Goal: Transaction & Acquisition: Book appointment/travel/reservation

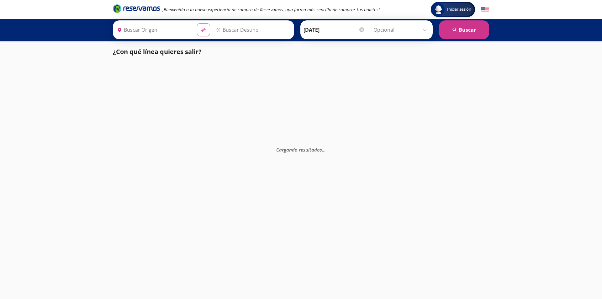
type input "Celaya, Guanajuato"
type input "[GEOGRAPHIC_DATA], [GEOGRAPHIC_DATA]"
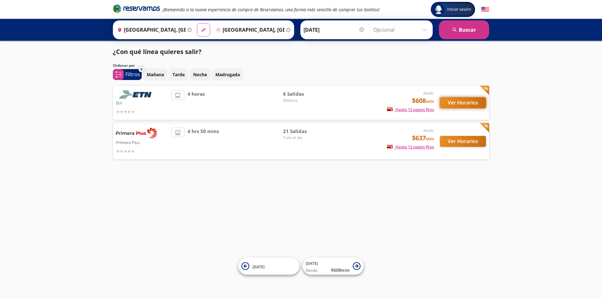
click at [469, 102] on button "Ver Horarios" at bounding box center [463, 102] width 46 height 11
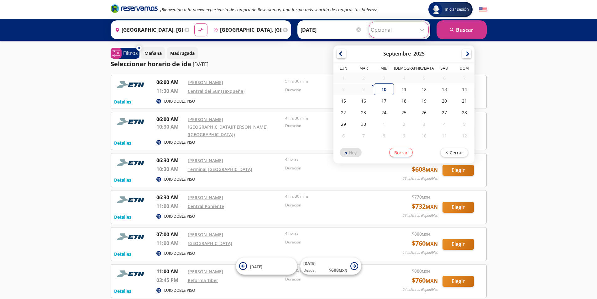
click at [422, 29] on input "Opcional" at bounding box center [399, 30] width 56 height 16
click at [521, 44] on div "Iniciar sesión Iniciar sesión ¡Bienvenido a la nueva experiencia de compra de R…" at bounding box center [298, 178] width 597 height 357
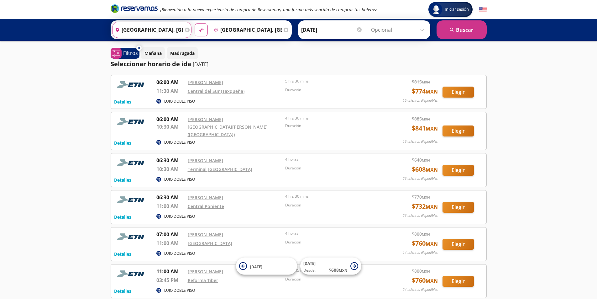
click at [169, 29] on input "Celaya, Guanajuato" at bounding box center [148, 30] width 71 height 16
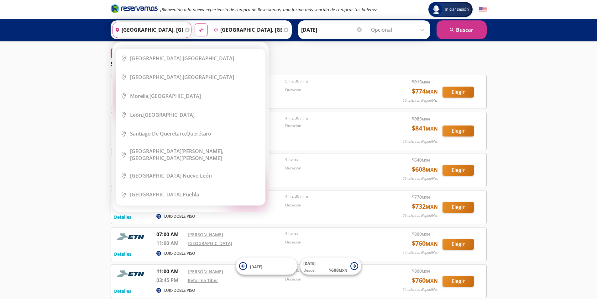
click at [137, 30] on input "Celaya, Guanajuato" at bounding box center [148, 30] width 71 height 16
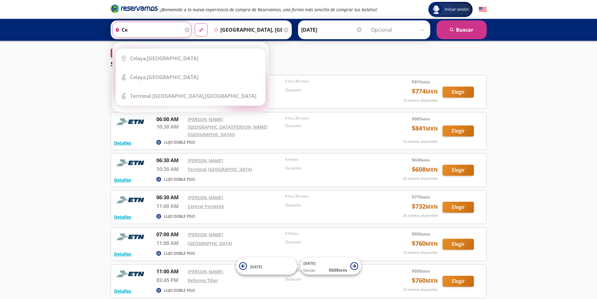
type input "c"
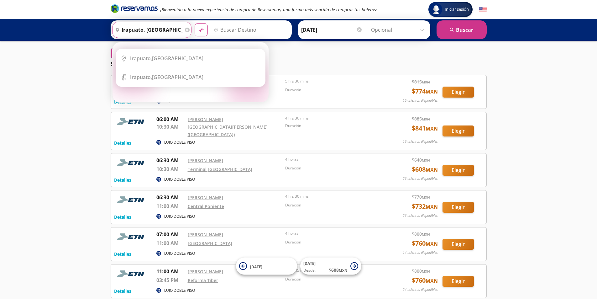
type input "irapuato, guanajuato"
click at [195, 23] on button "material-symbols:compare-arrows-rounded" at bounding box center [201, 29] width 13 height 13
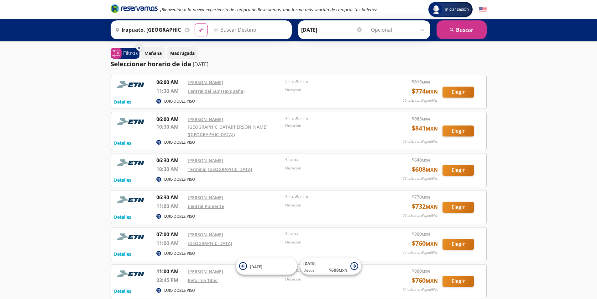
click at [520, 84] on div "Iniciar sesión Iniciar sesión ¡Bienvenido a la nueva experiencia de compra de R…" at bounding box center [298, 178] width 597 height 357
click at [202, 29] on icon "material-symbols:compare-arrows-rounded" at bounding box center [201, 30] width 6 height 6
click at [200, 29] on icon at bounding box center [201, 29] width 4 height 3
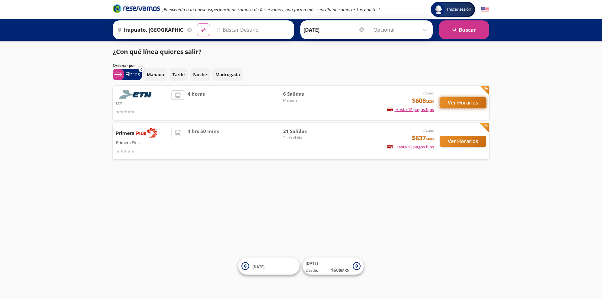
click at [461, 103] on button "Ver Horarios" at bounding box center [463, 102] width 46 height 11
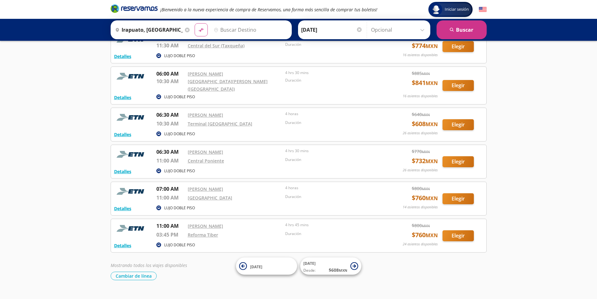
scroll to position [54, 0]
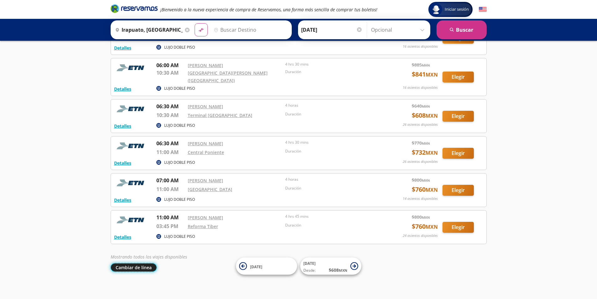
click at [123, 263] on button "Cambiar de línea" at bounding box center [134, 267] width 46 height 8
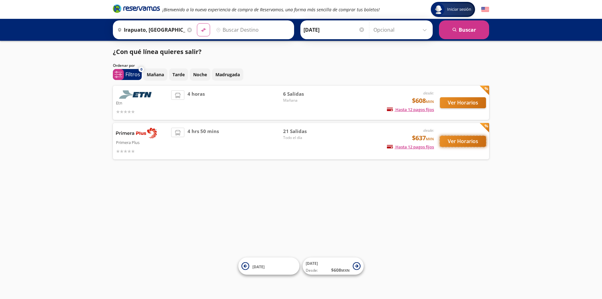
click at [457, 142] on button "Ver Horarios" at bounding box center [463, 141] width 46 height 11
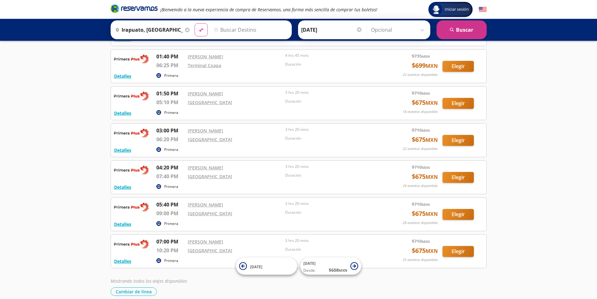
scroll to position [492, 0]
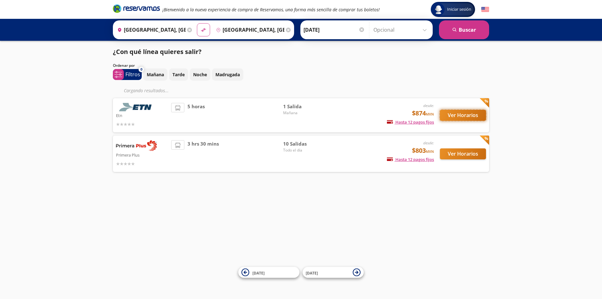
click at [460, 114] on button "Ver Horarios" at bounding box center [463, 115] width 46 height 11
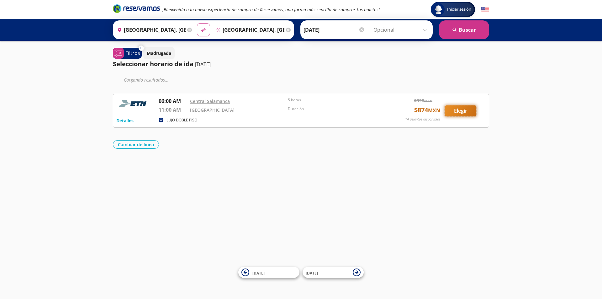
click at [461, 109] on button "Elegir" at bounding box center [460, 110] width 31 height 11
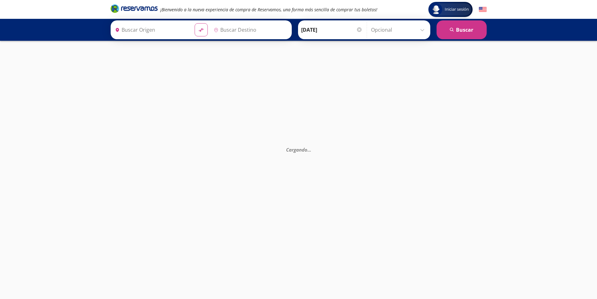
type input "[GEOGRAPHIC_DATA], [GEOGRAPHIC_DATA]"
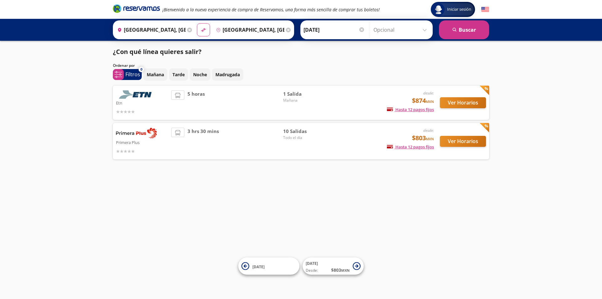
click at [267, 143] on div "3 hrs 30 mins" at bounding box center [227, 141] width 112 height 27
click at [350, 137] on div "desde: $803 MXN Hasta 12 pagos fijos Pagos fijos en compras mayores a $30 MXN, …" at bounding box center [382, 141] width 104 height 27
click at [329, 134] on div "Primera Plus desde: $803 MXN Hasta 12 pagos fijos Pagos fijos en compras mayore…" at bounding box center [301, 141] width 370 height 27
click at [241, 138] on div "3 hrs 30 mins" at bounding box center [227, 141] width 112 height 27
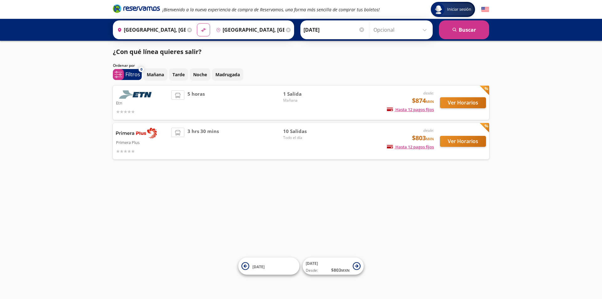
click at [241, 138] on div "3 hrs 30 mins" at bounding box center [227, 141] width 112 height 27
click at [299, 138] on span "Todo el día" at bounding box center [305, 138] width 44 height 6
click at [303, 137] on span "Todo el día" at bounding box center [305, 138] width 44 height 6
click at [325, 151] on div "10 Salidas Todo el día" at bounding box center [305, 141] width 44 height 27
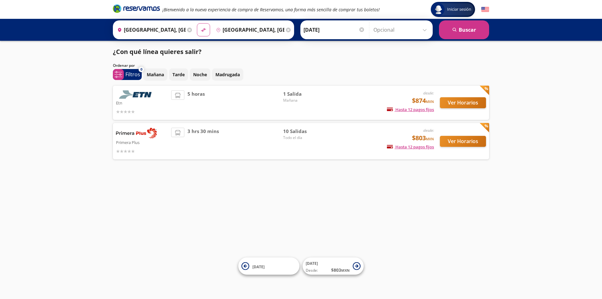
click at [325, 151] on div "10 Salidas Todo el día" at bounding box center [305, 141] width 44 height 27
click at [466, 138] on button "Ver Horarios" at bounding box center [463, 141] width 46 height 11
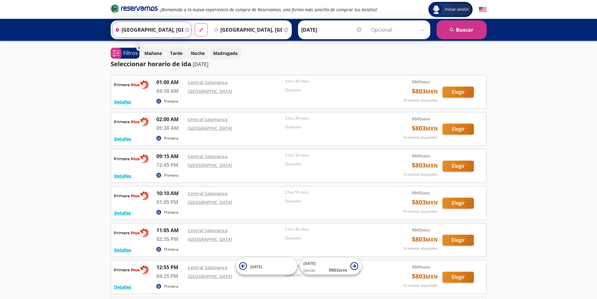
click at [150, 30] on input "[GEOGRAPHIC_DATA], [GEOGRAPHIC_DATA]" at bounding box center [148, 30] width 71 height 16
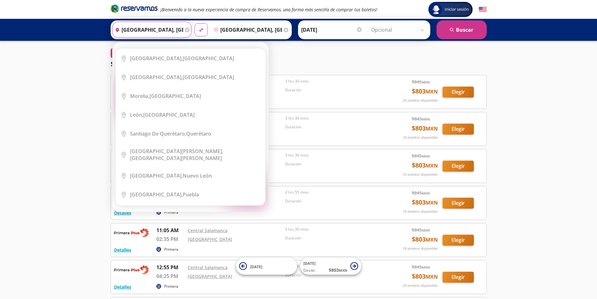
click at [148, 29] on input "[GEOGRAPHIC_DATA], [GEOGRAPHIC_DATA]" at bounding box center [148, 30] width 71 height 16
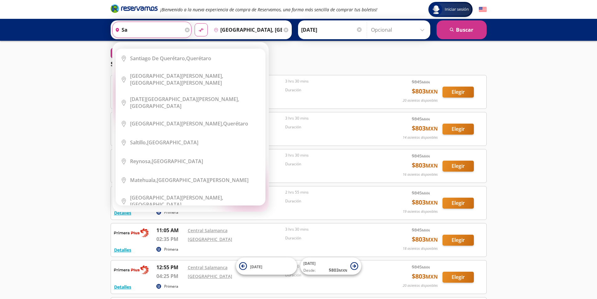
type input "s"
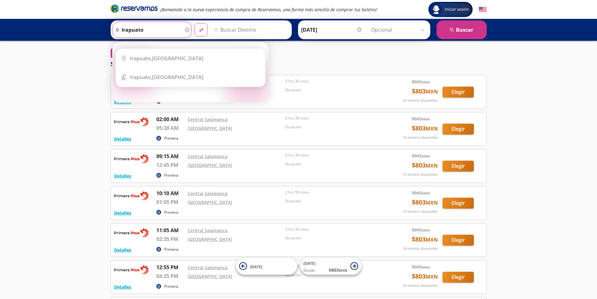
click at [195, 23] on button "material-symbols:compare-arrows-rounded" at bounding box center [201, 29] width 13 height 13
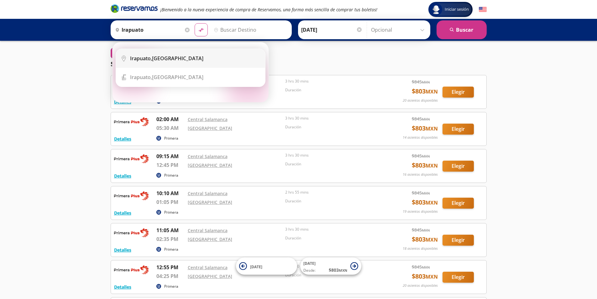
click at [164, 54] on li "City Icon [GEOGRAPHIC_DATA], [GEOGRAPHIC_DATA]" at bounding box center [190, 58] width 149 height 19
type input "[GEOGRAPHIC_DATA], [GEOGRAPHIC_DATA]"
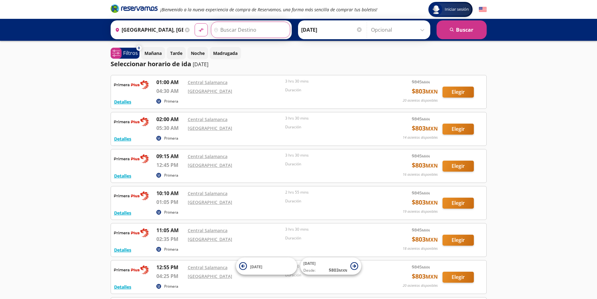
click at [226, 31] on input "Destino" at bounding box center [249, 30] width 77 height 16
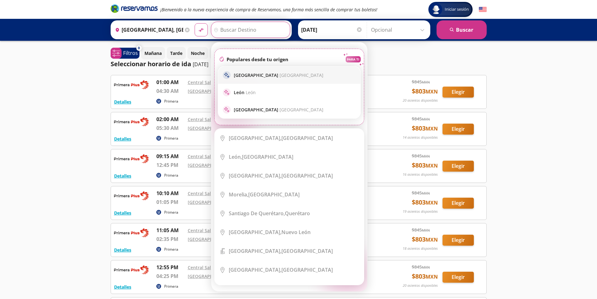
click at [254, 75] on p "[GEOGRAPHIC_DATA] [GEOGRAPHIC_DATA]" at bounding box center [279, 75] width 90 height 6
type input "[GEOGRAPHIC_DATA], [GEOGRAPHIC_DATA]"
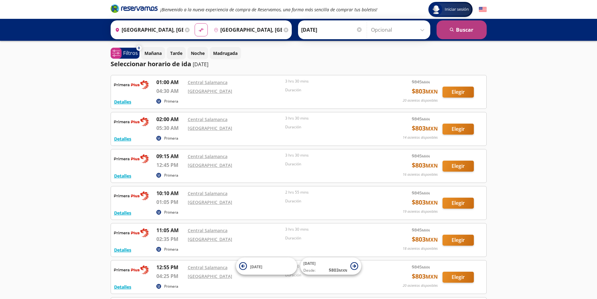
click at [457, 31] on button "search [GEOGRAPHIC_DATA]" at bounding box center [462, 29] width 50 height 19
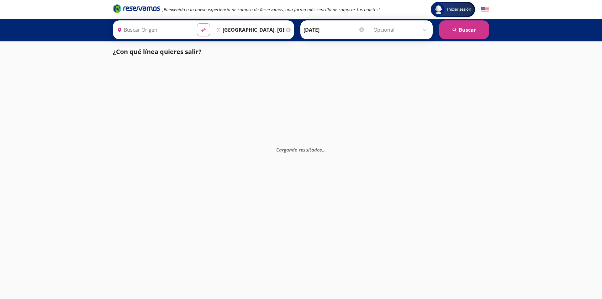
type input "[GEOGRAPHIC_DATA], [GEOGRAPHIC_DATA]"
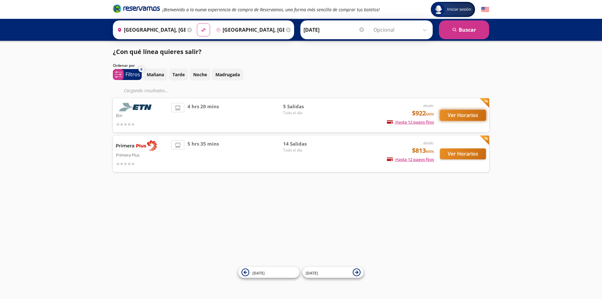
click at [466, 113] on button "Ver Horarios" at bounding box center [463, 115] width 46 height 11
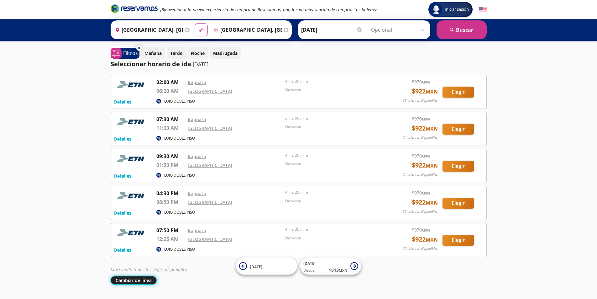
click at [133, 280] on button "Cambiar de línea" at bounding box center [134, 280] width 46 height 8
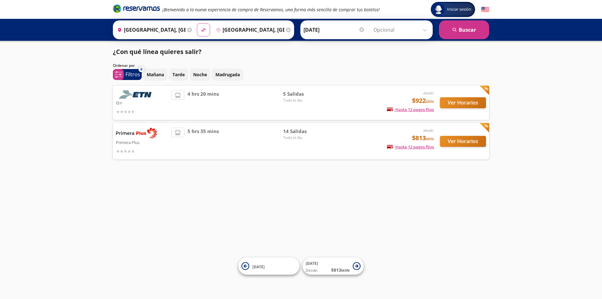
click at [319, 138] on span "Todo el día" at bounding box center [305, 138] width 44 height 6
click at [456, 140] on button "Ver Horarios" at bounding box center [463, 141] width 46 height 11
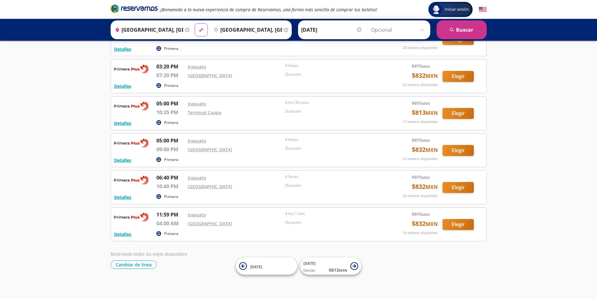
scroll to position [387, 0]
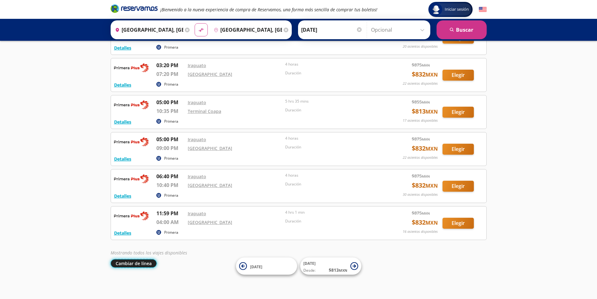
click at [122, 261] on button "Cambiar de línea" at bounding box center [134, 263] width 46 height 8
